Goal: Use online tool/utility: Use online tool/utility

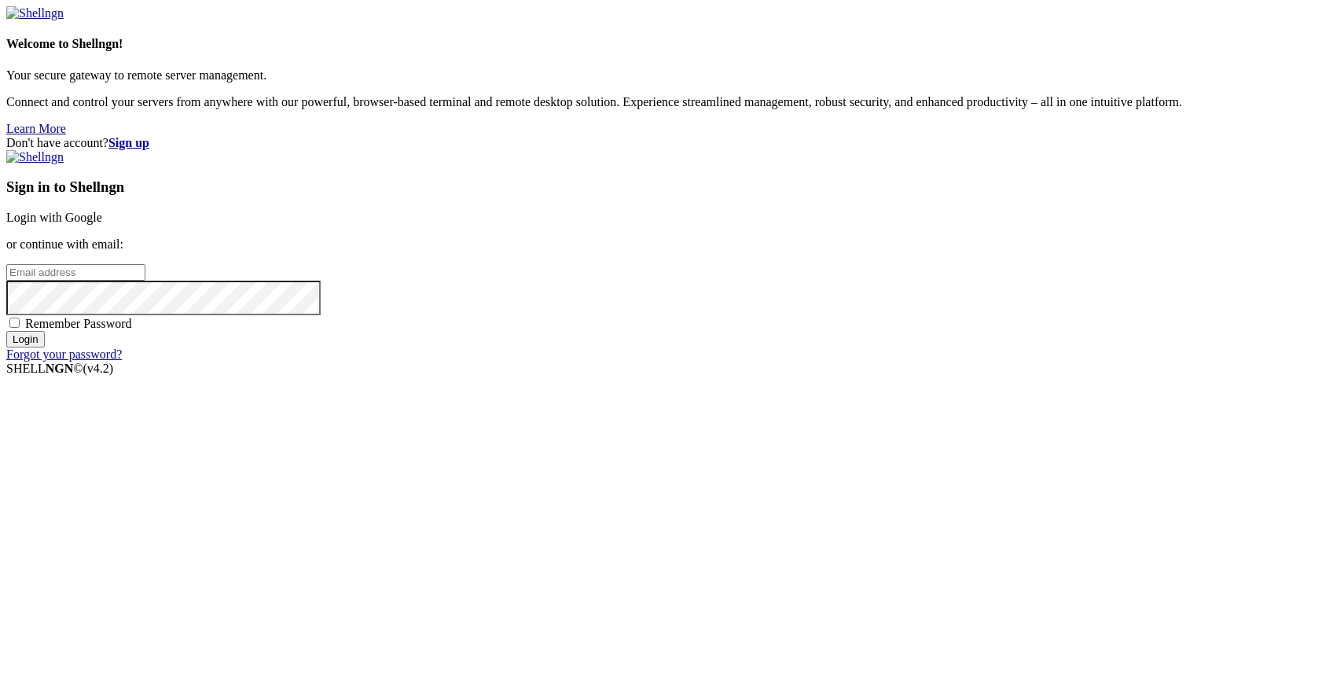
type input "[PERSON_NAME][EMAIL_ADDRESS][DOMAIN_NAME]"
click at [45, 347] on input "Login" at bounding box center [25, 339] width 39 height 17
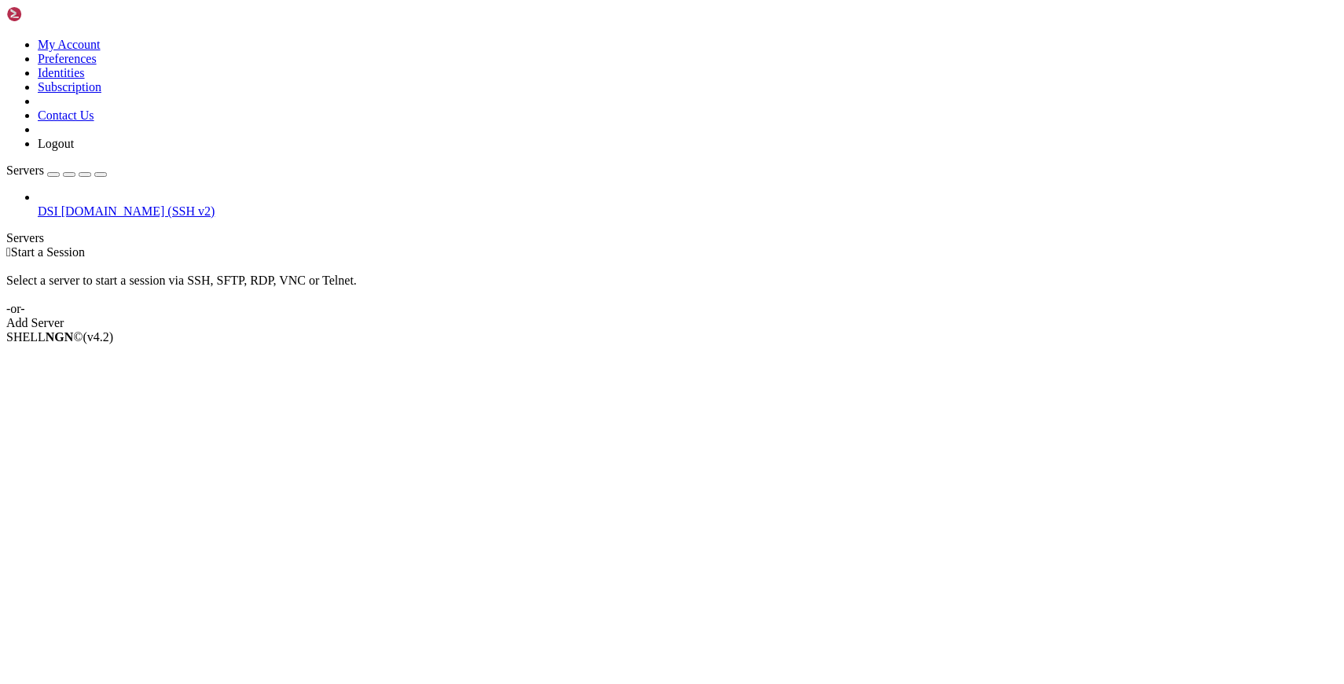
click at [74, 204] on span "[DOMAIN_NAME] (SSH v2)" at bounding box center [138, 210] width 154 height 13
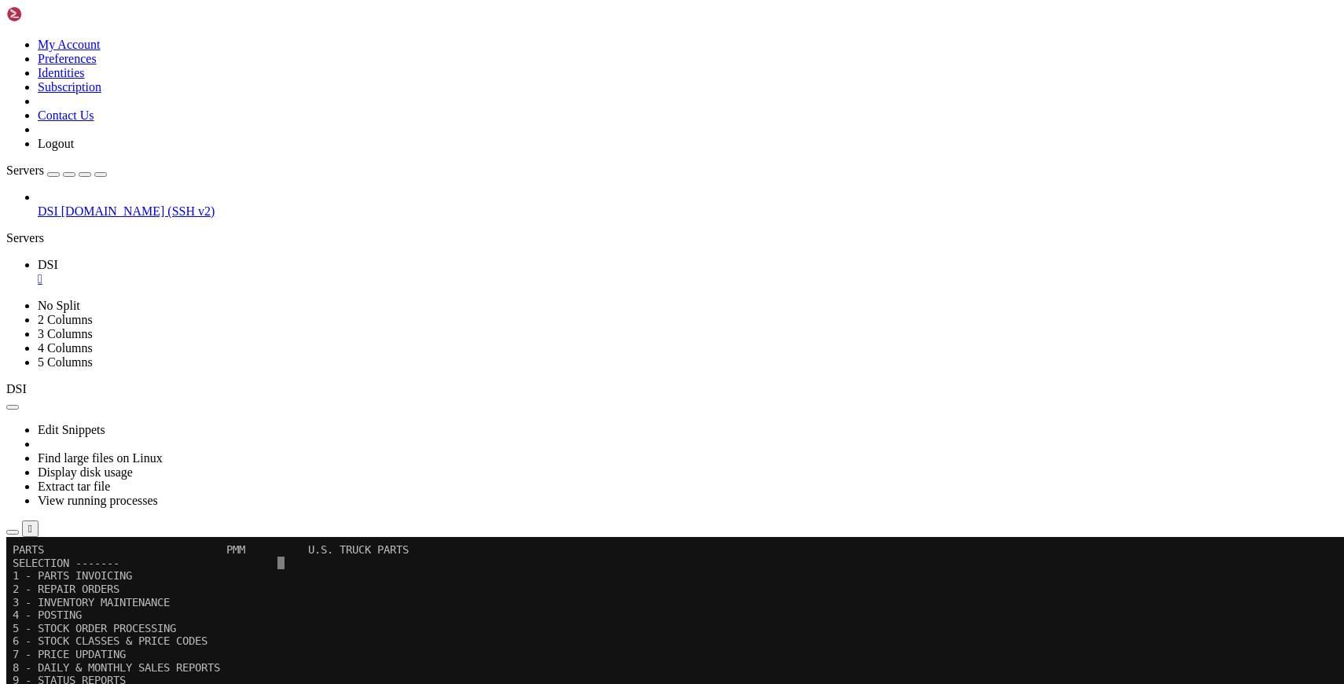
click at [101, 175] on icon "button" at bounding box center [101, 175] width 0 height 0
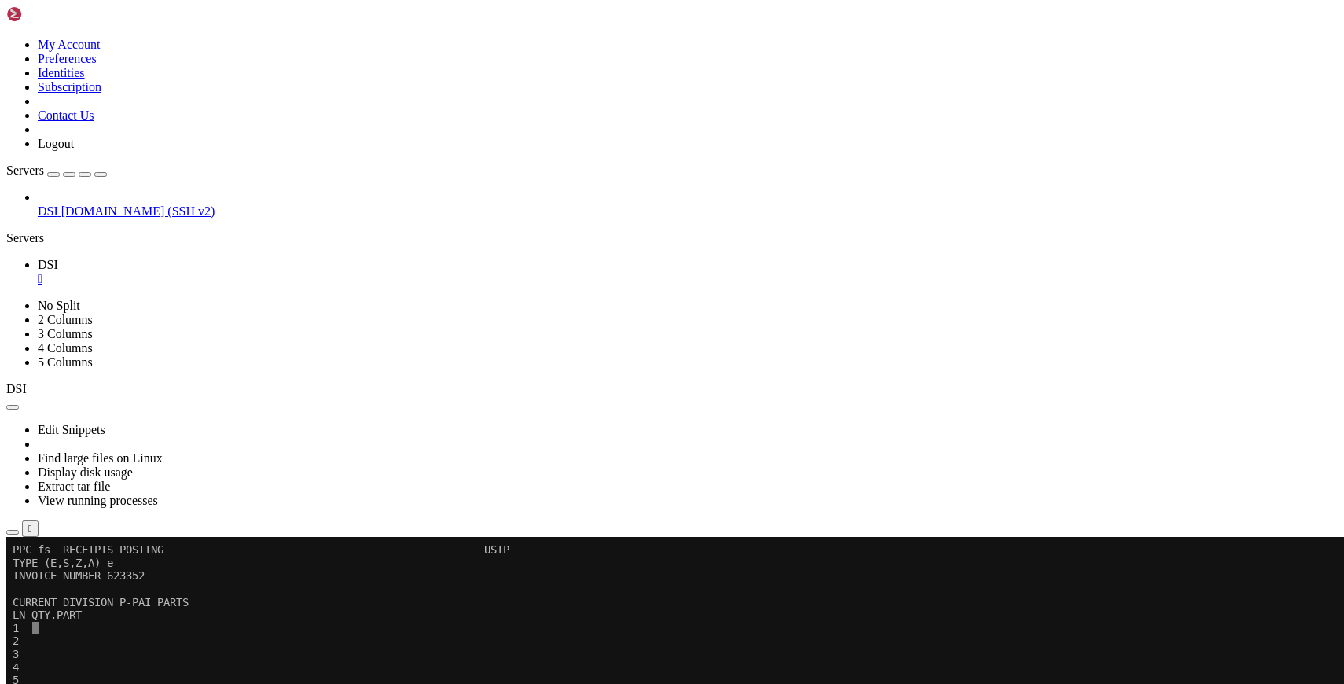
click at [589, 683] on x-row "5" at bounding box center [666, 680] width 1306 height 13
